Goal: Task Accomplishment & Management: Manage account settings

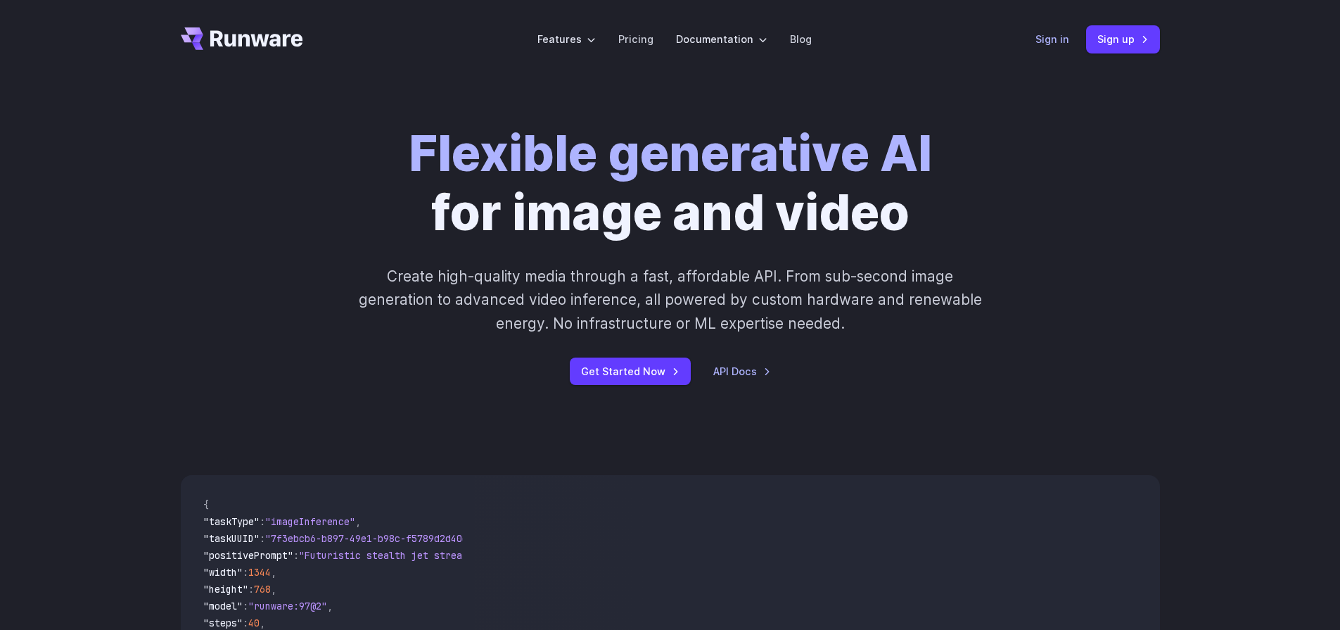
click at [1063, 42] on link "Sign in" at bounding box center [1053, 39] width 34 height 16
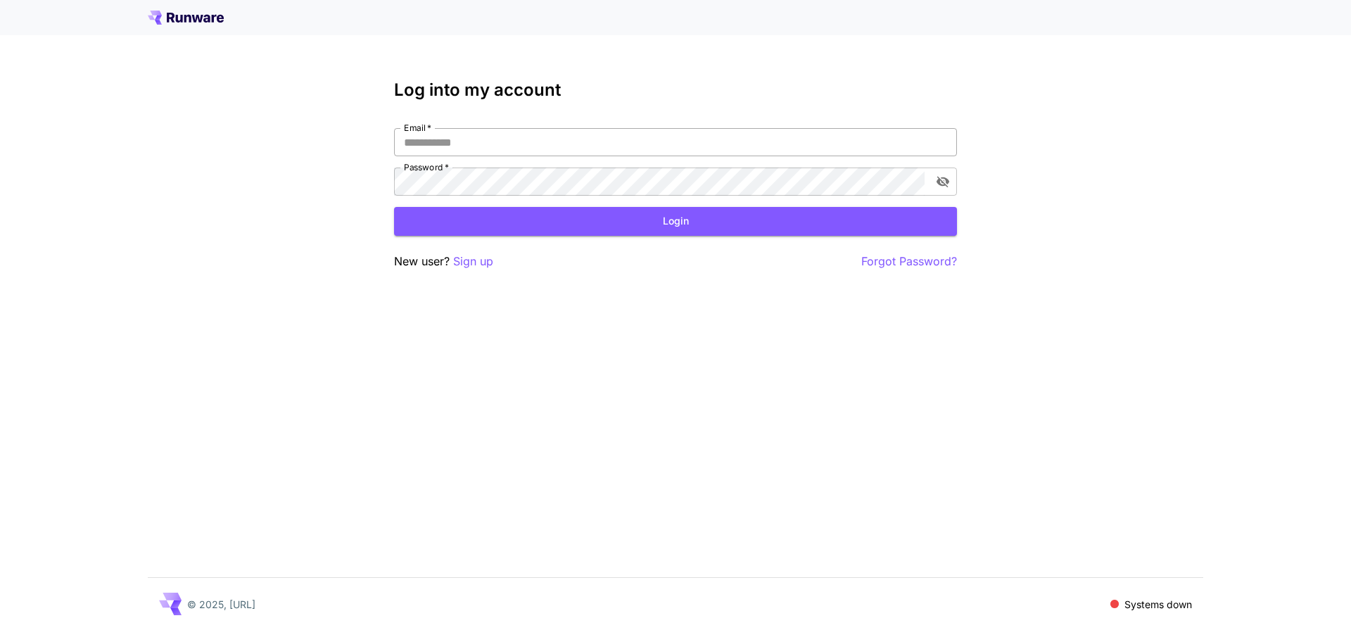
drag, startPoint x: 498, startPoint y: 154, endPoint x: 497, endPoint y: 143, distance: 11.3
click at [497, 151] on input "Email   *" at bounding box center [675, 142] width 563 height 28
click at [493, 139] on input "Email   *" at bounding box center [675, 142] width 563 height 28
type input "**********"
click button "Login" at bounding box center [675, 221] width 563 height 29
